Goal: Transaction & Acquisition: Purchase product/service

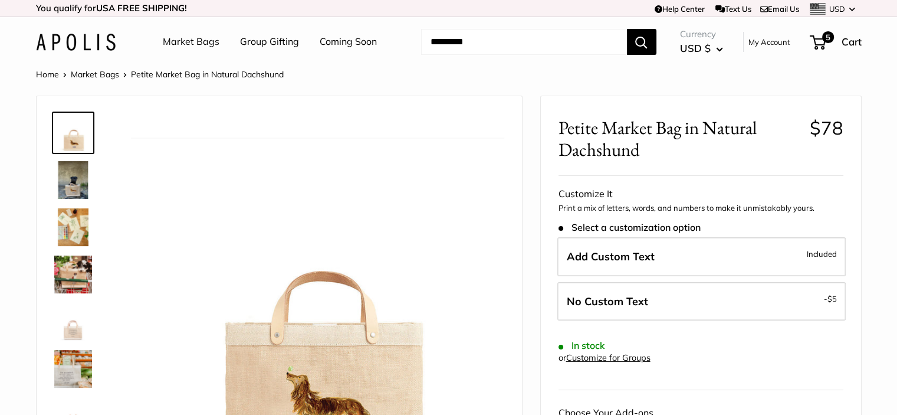
click at [542, 38] on input "Search..." at bounding box center [524, 42] width 206 height 26
paste input "**********"
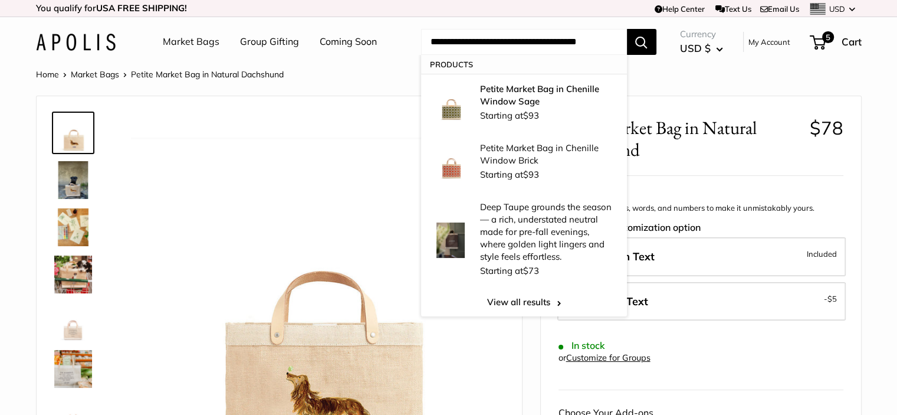
type input "**********"
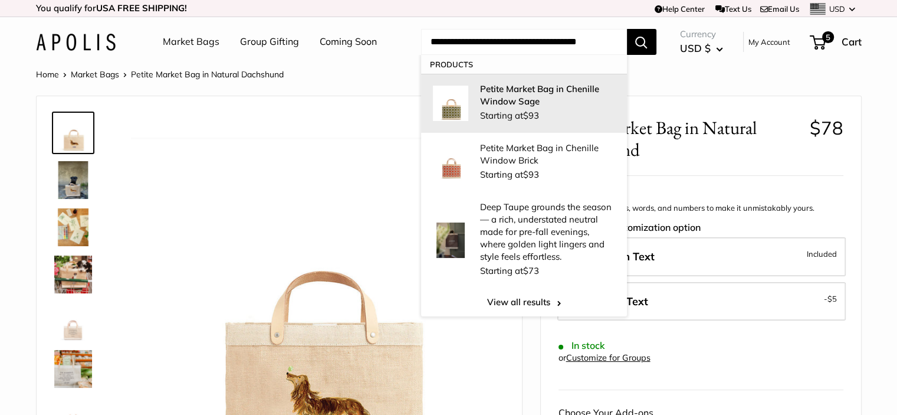
click at [550, 92] on strong "Petite Market Bag in Chenille Window Sage" at bounding box center [539, 95] width 119 height 24
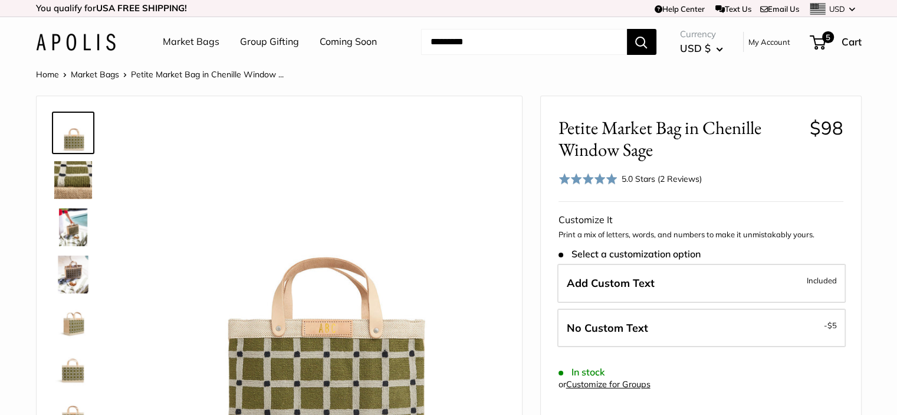
click at [743, 337] on label "No Custom Text - $5" at bounding box center [701, 327] width 288 height 39
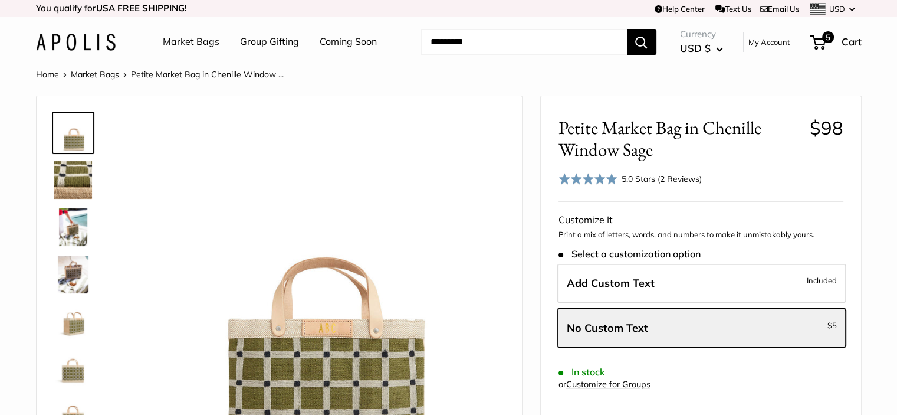
click at [694, 330] on label "No Custom Text - $5" at bounding box center [701, 327] width 288 height 39
click at [688, 284] on label "Add Custom Text Included" at bounding box center [701, 283] width 288 height 39
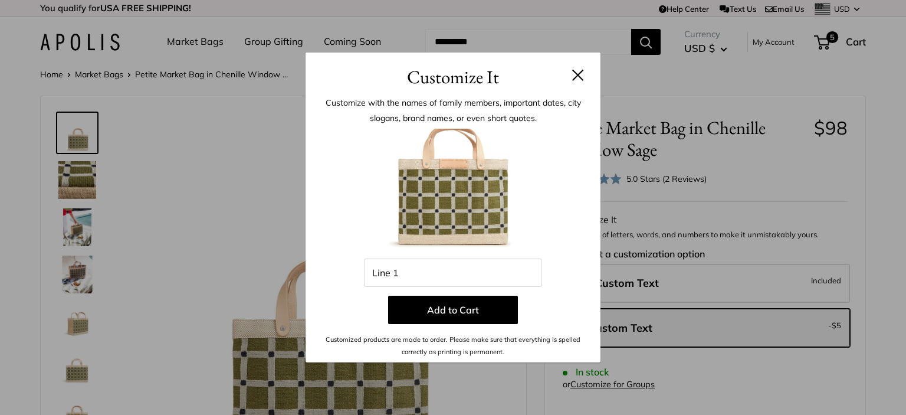
click at [577, 76] on button at bounding box center [578, 75] width 12 height 12
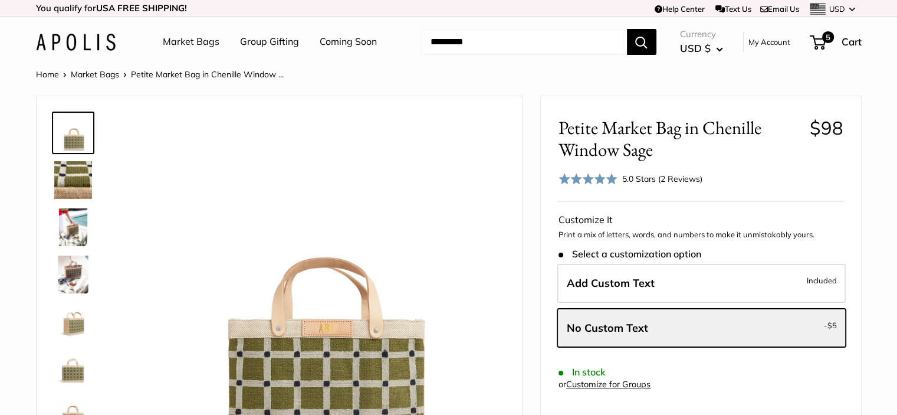
click at [638, 325] on span "No Custom Text" at bounding box center [607, 328] width 81 height 14
click at [628, 284] on span "Add Custom Text" at bounding box center [611, 283] width 88 height 14
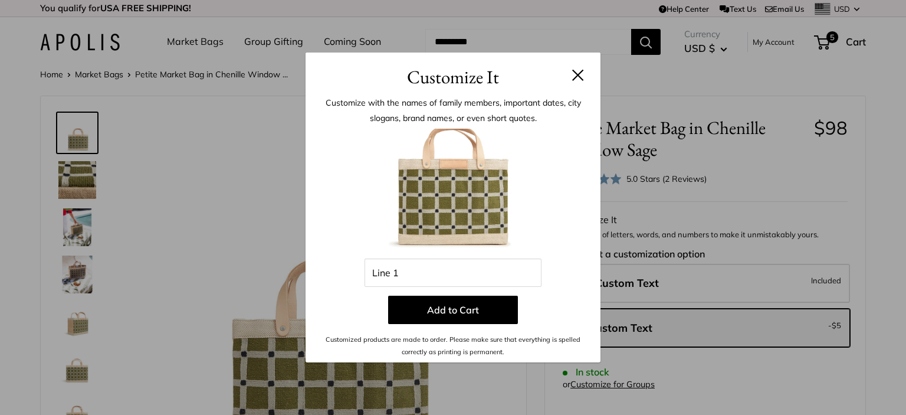
click at [577, 76] on button at bounding box center [578, 75] width 12 height 12
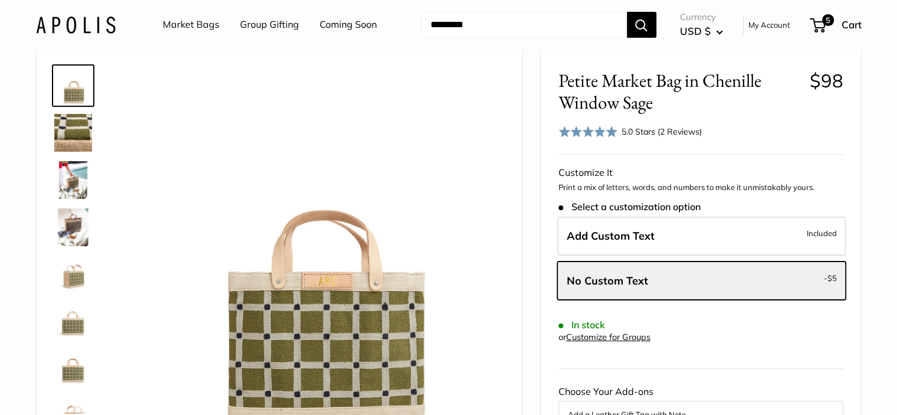
scroll to position [118, 0]
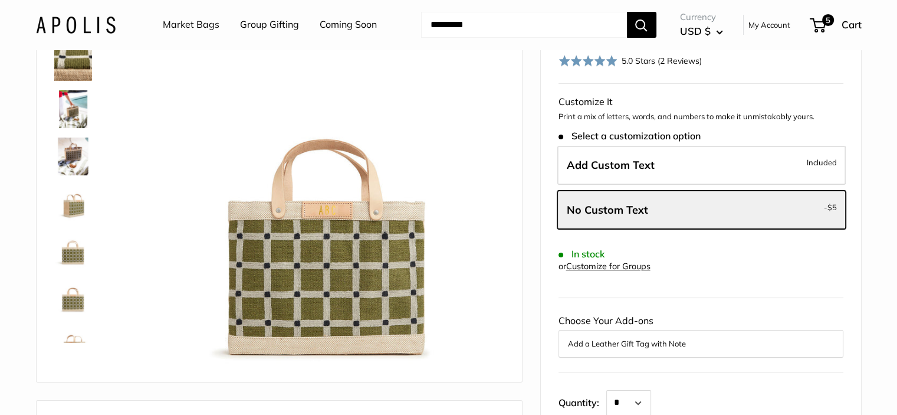
click at [664, 203] on label "No Custom Text - $5" at bounding box center [701, 210] width 288 height 39
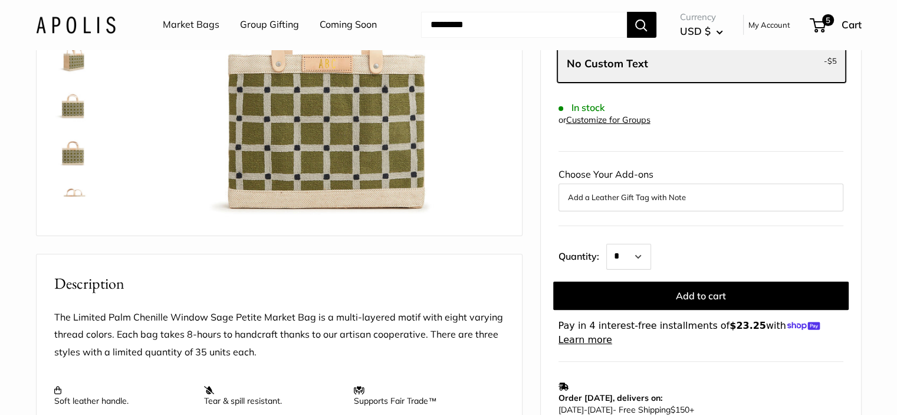
scroll to position [354, 0]
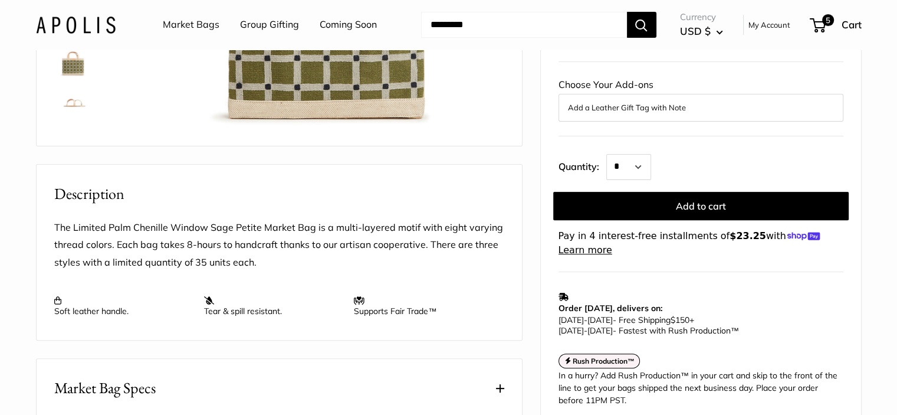
click at [688, 206] on button "Add to cart" at bounding box center [701, 206] width 296 height 28
